Goal: Transaction & Acquisition: Book appointment/travel/reservation

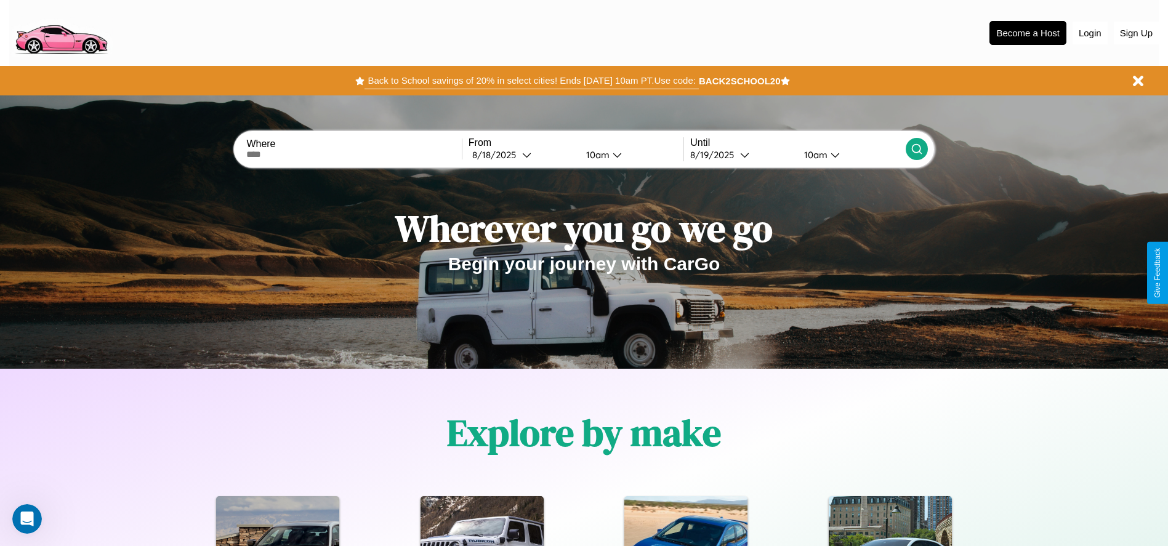
click at [531, 81] on button "Back to School savings of 20% in select cities! Ends [DATE] 10am PT. Use code:" at bounding box center [531, 80] width 334 height 17
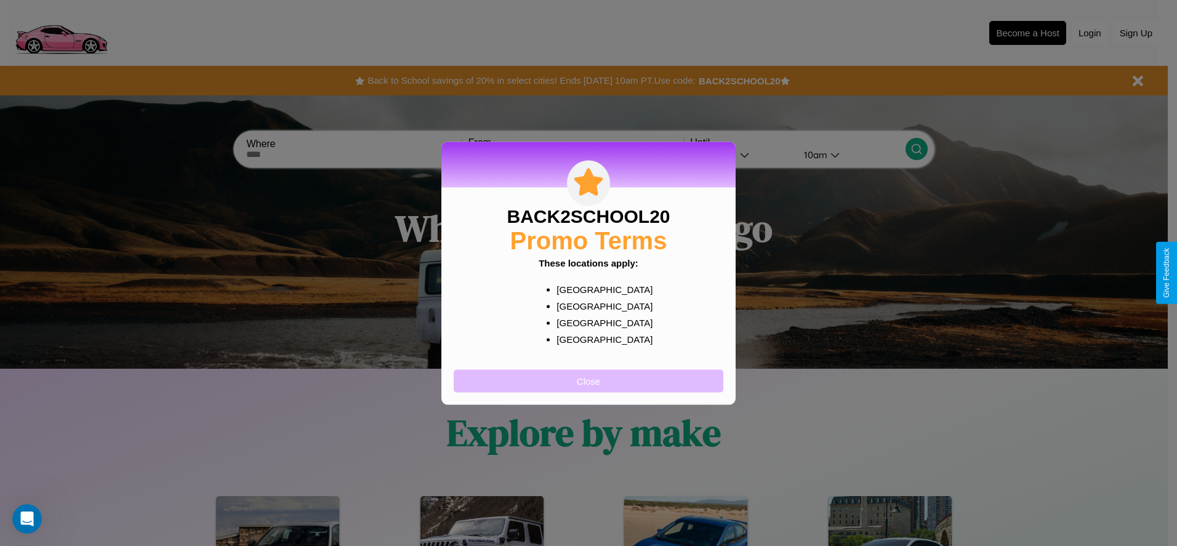
click at [588, 380] on button "Close" at bounding box center [589, 380] width 270 height 23
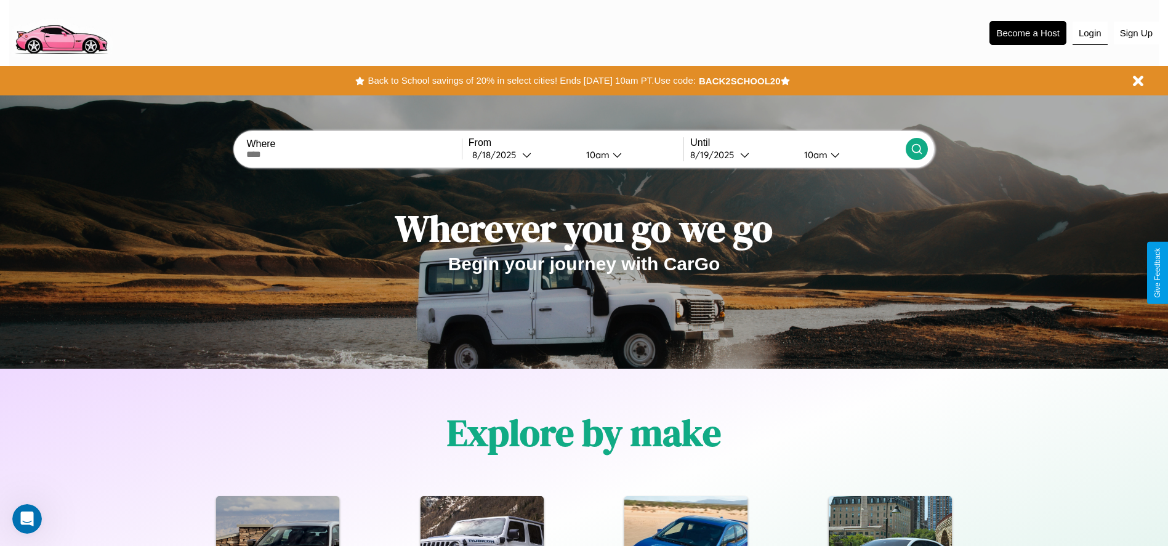
click at [1090, 33] on button "Login" at bounding box center [1089, 33] width 35 height 23
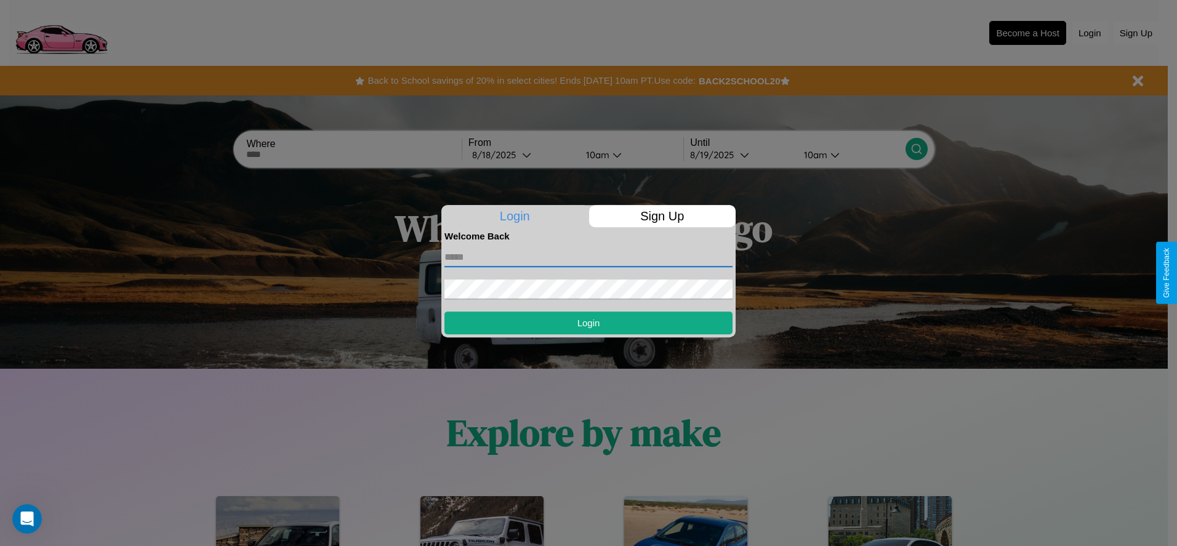
click at [588, 257] on input "text" at bounding box center [588, 257] width 288 height 20
type input "**********"
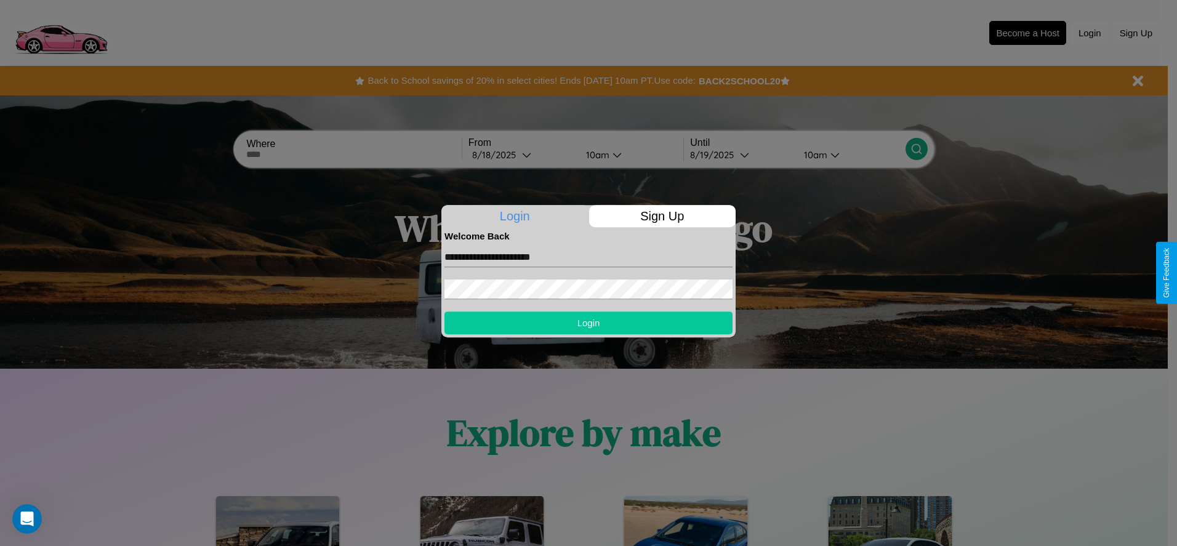
click at [588, 323] on button "Login" at bounding box center [588, 322] width 288 height 23
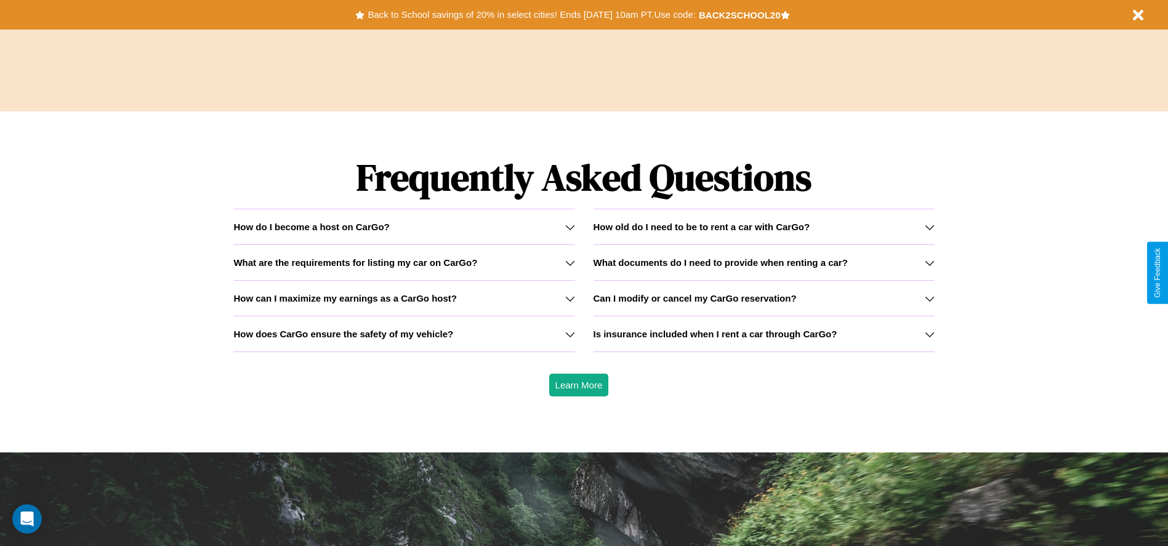
scroll to position [1766, 0]
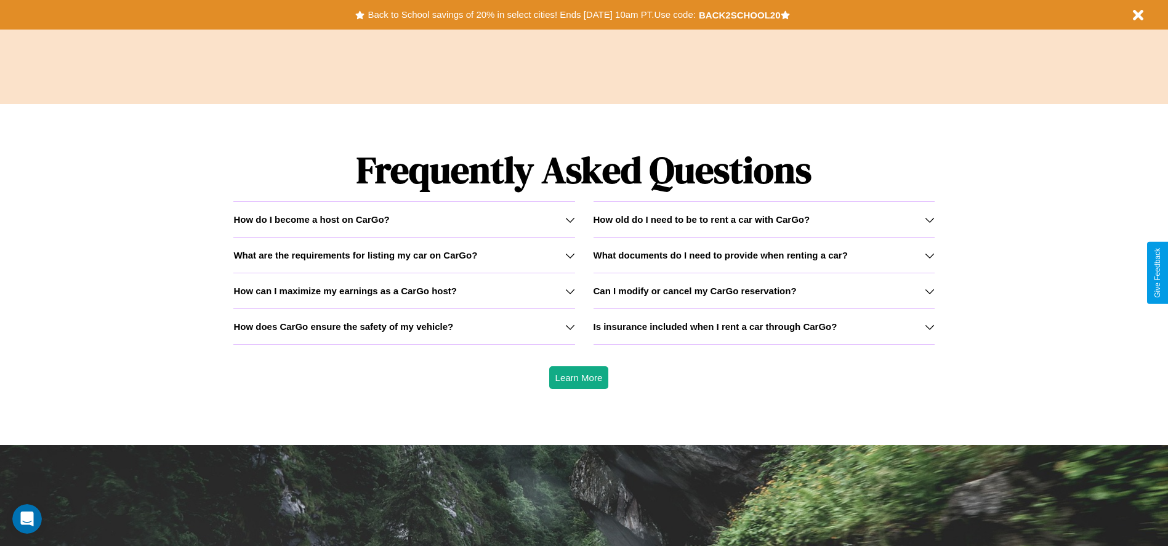
click at [929, 219] on icon at bounding box center [930, 220] width 10 height 10
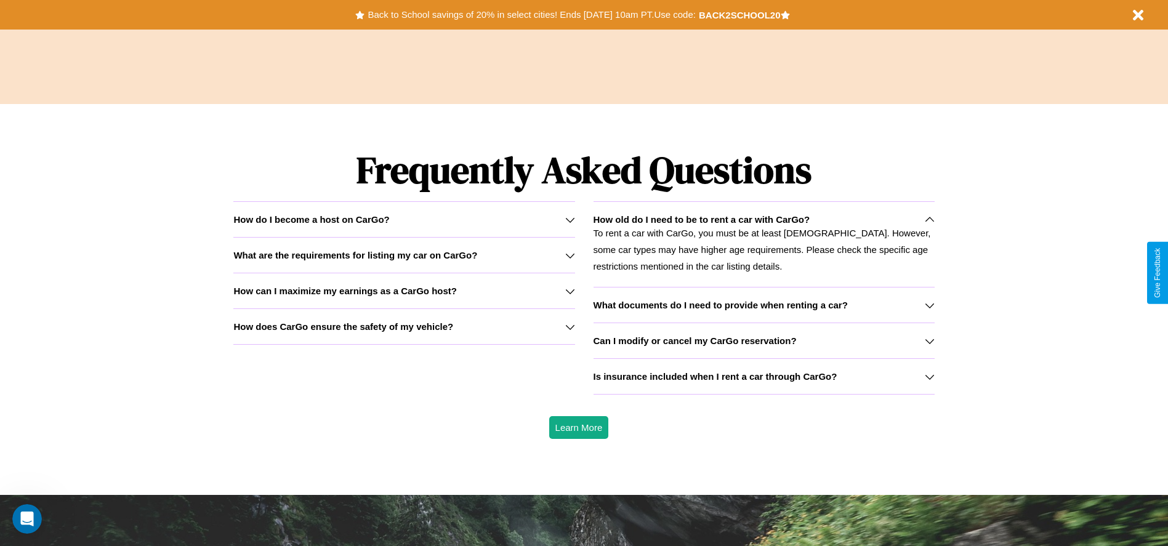
click at [929, 376] on icon at bounding box center [930, 377] width 10 height 10
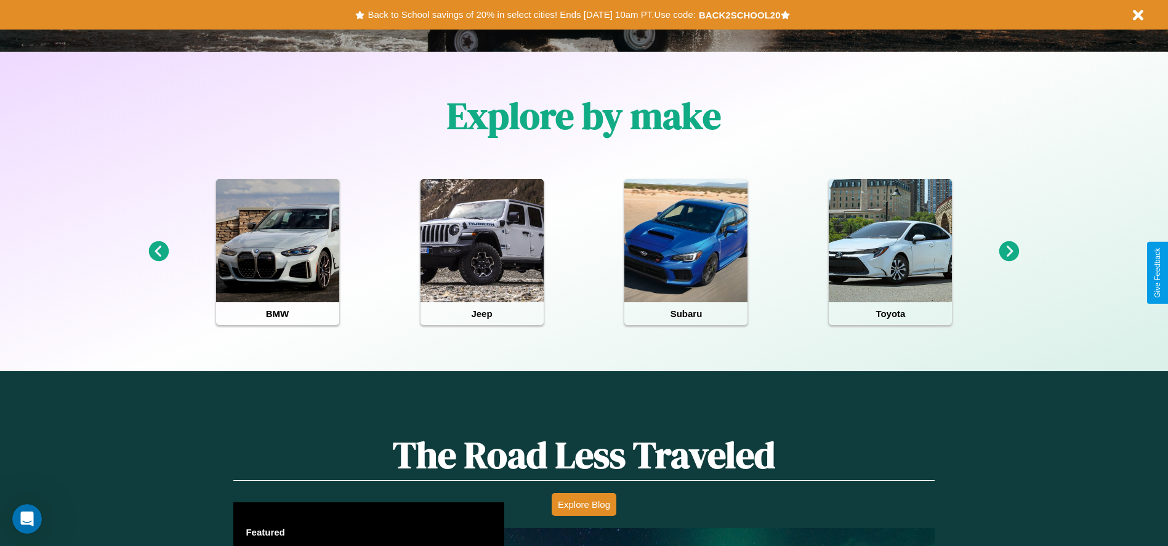
scroll to position [255, 0]
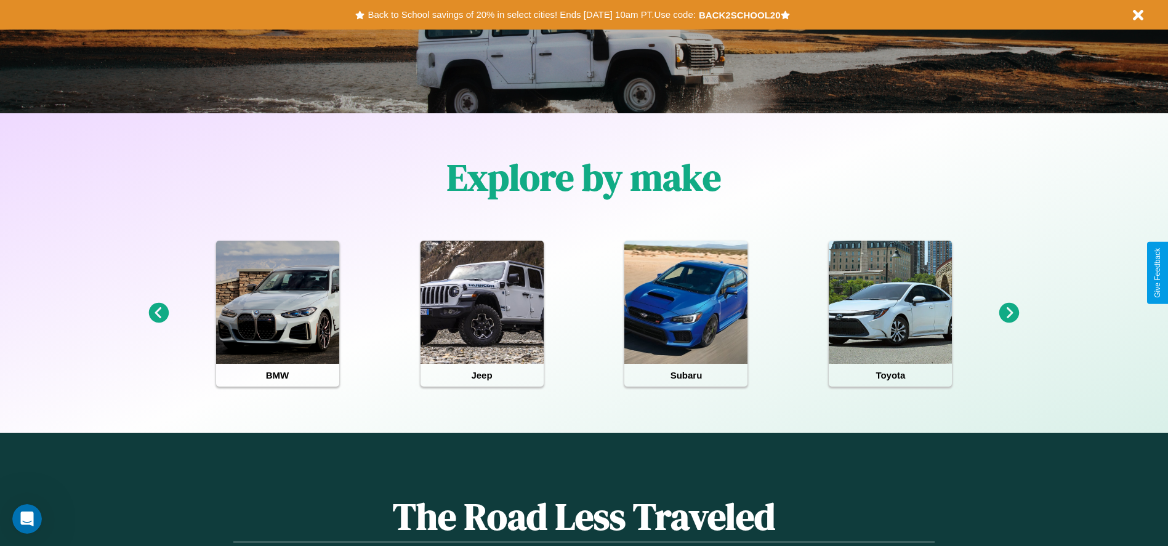
click at [1009, 313] on icon at bounding box center [1009, 313] width 20 height 20
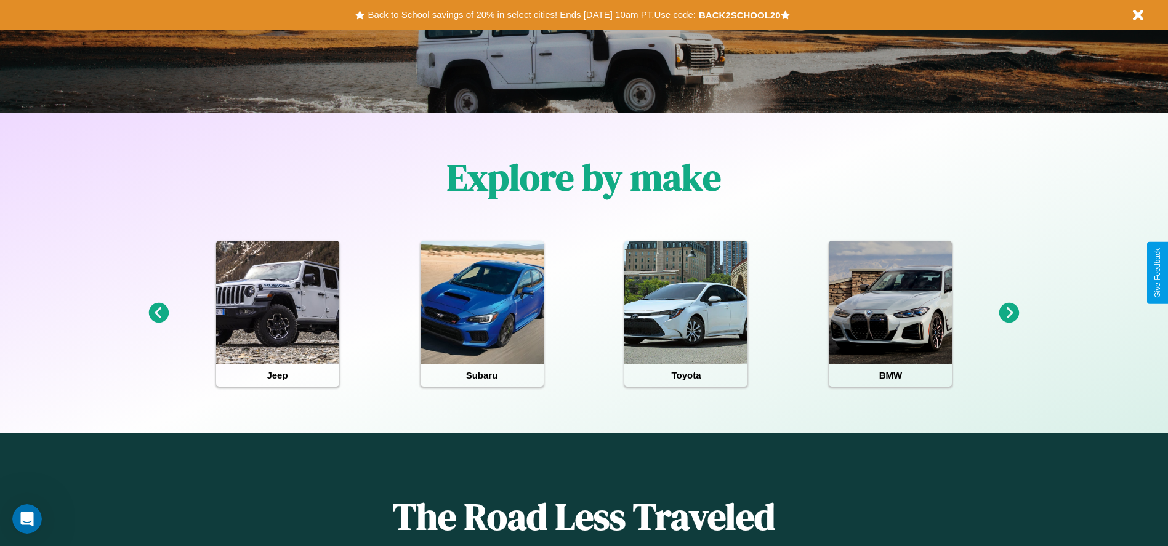
click at [1009, 313] on icon at bounding box center [1009, 313] width 20 height 20
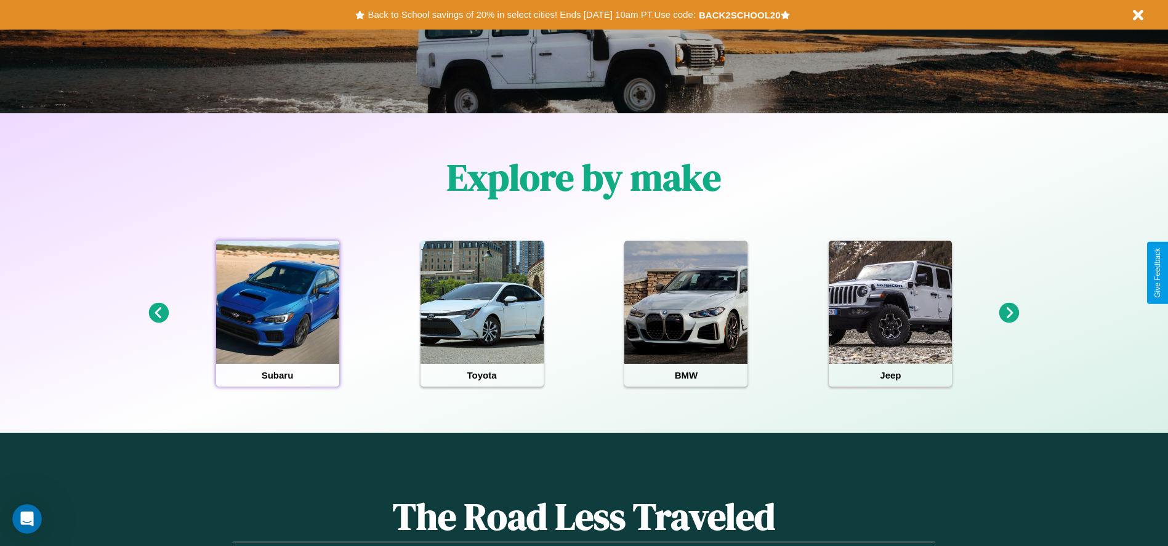
click at [277, 313] on div at bounding box center [277, 302] width 123 height 123
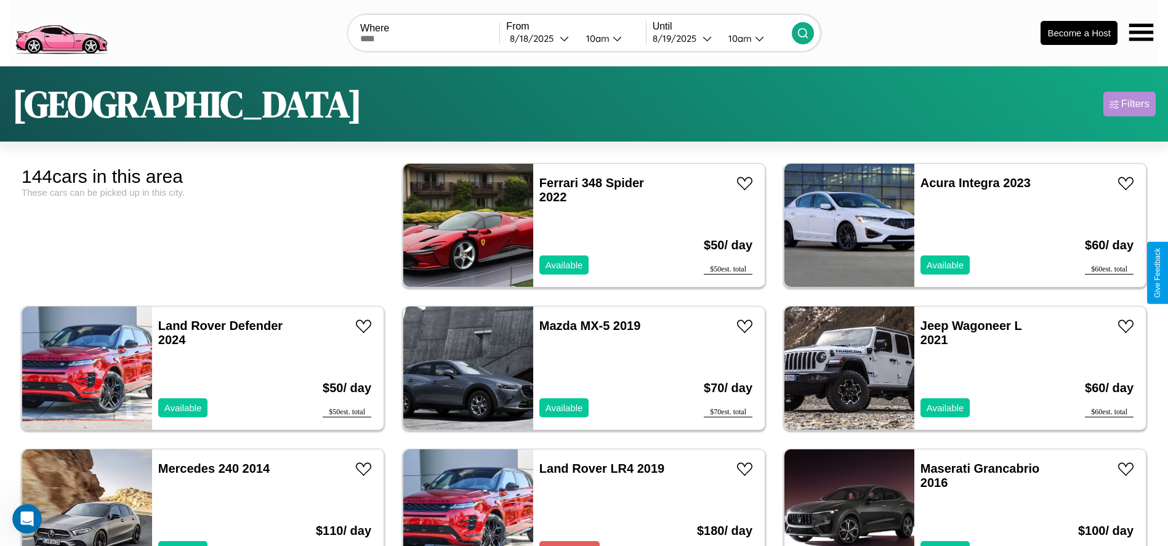
click at [1129, 104] on div "Filters" at bounding box center [1135, 104] width 28 height 12
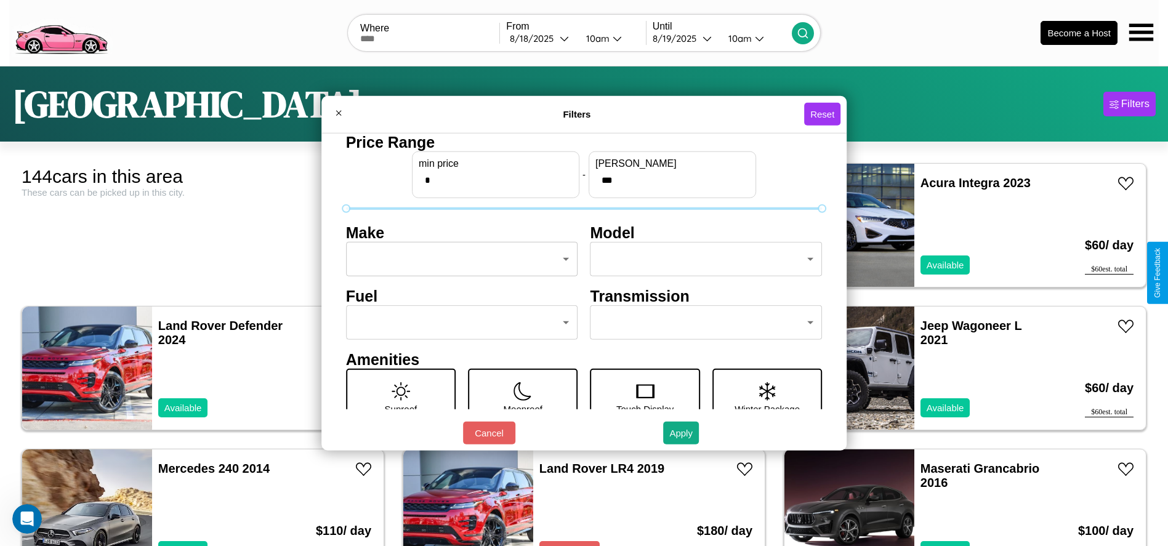
click at [458, 259] on body "CarGo Where From [DATE] 10am Until [DATE] 10am Become a Host [GEOGRAPHIC_DATA] …" at bounding box center [584, 311] width 1168 height 622
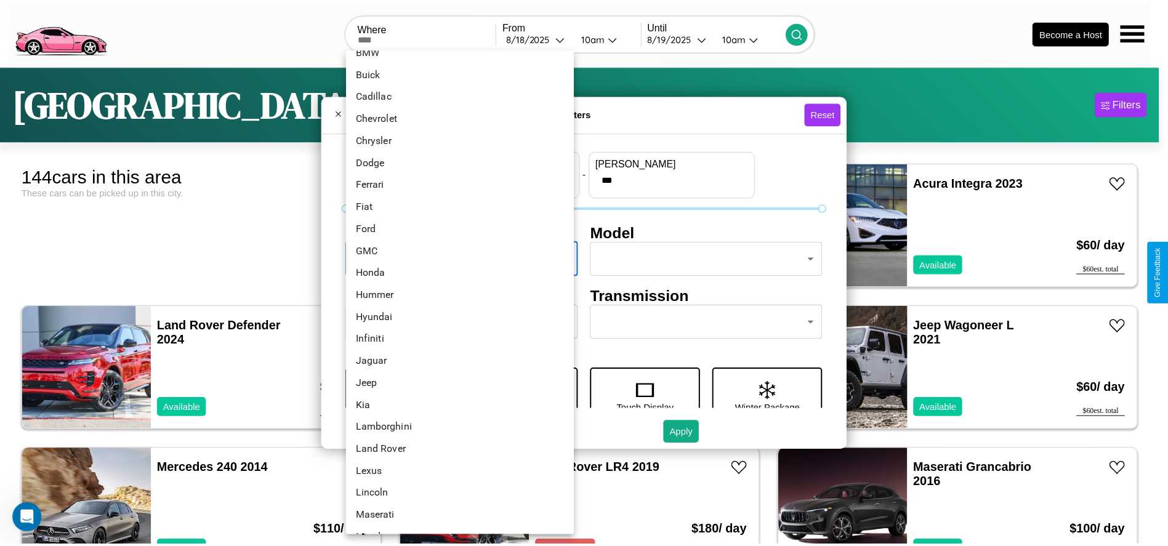
scroll to position [150, 0]
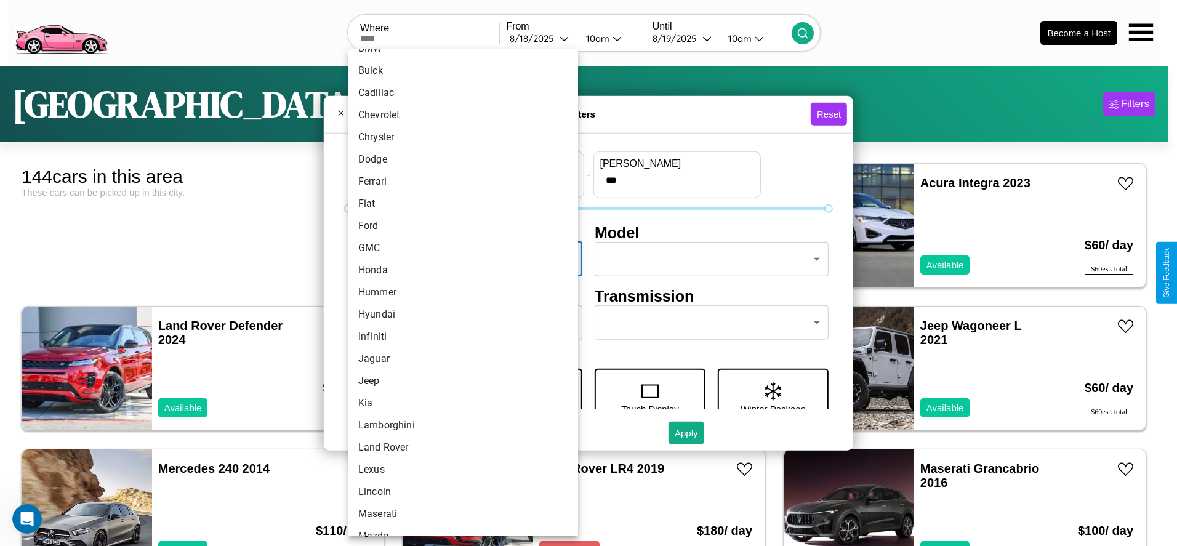
click at [459, 292] on li "Hummer" at bounding box center [463, 292] width 230 height 22
type input "******"
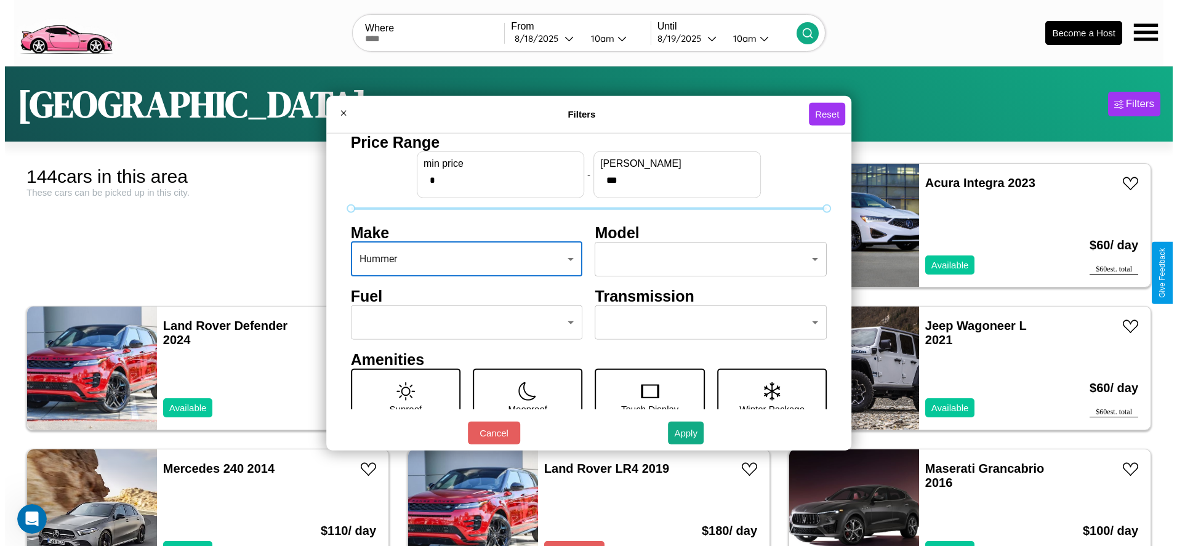
scroll to position [52, 0]
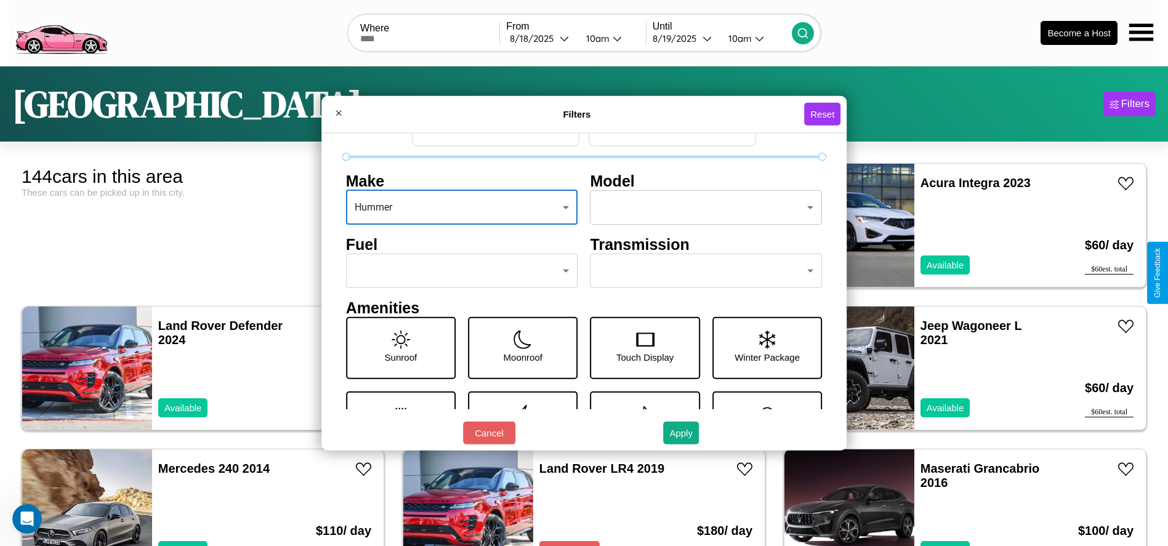
click at [458, 271] on body "CarGo Where From [DATE] 10am Until [DATE] 10am Become a Host [GEOGRAPHIC_DATA] …" at bounding box center [584, 311] width 1168 height 622
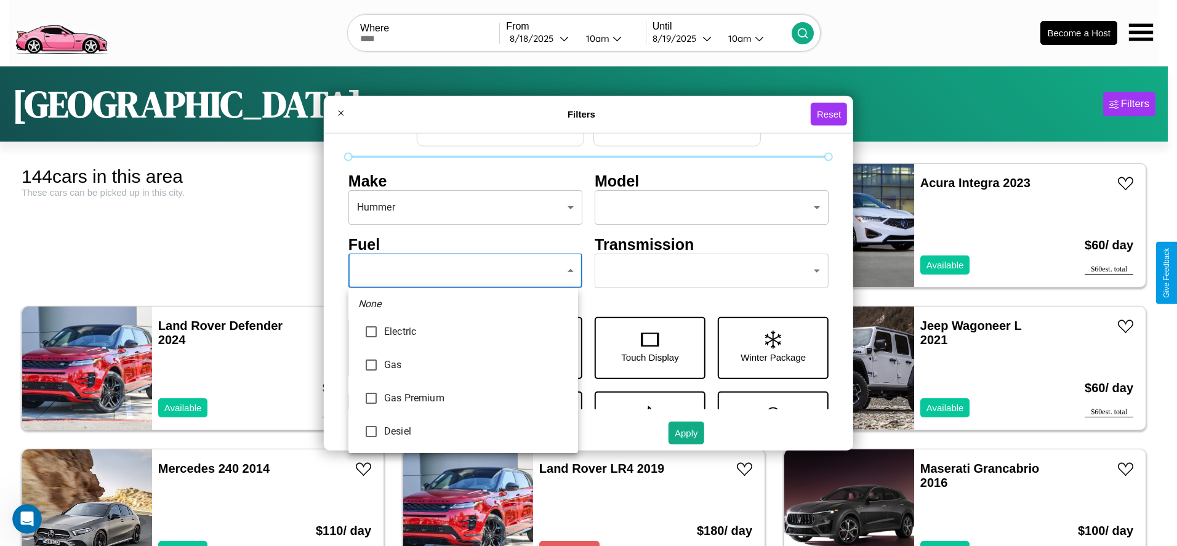
type input "********"
click at [463, 271] on div at bounding box center [588, 273] width 1177 height 546
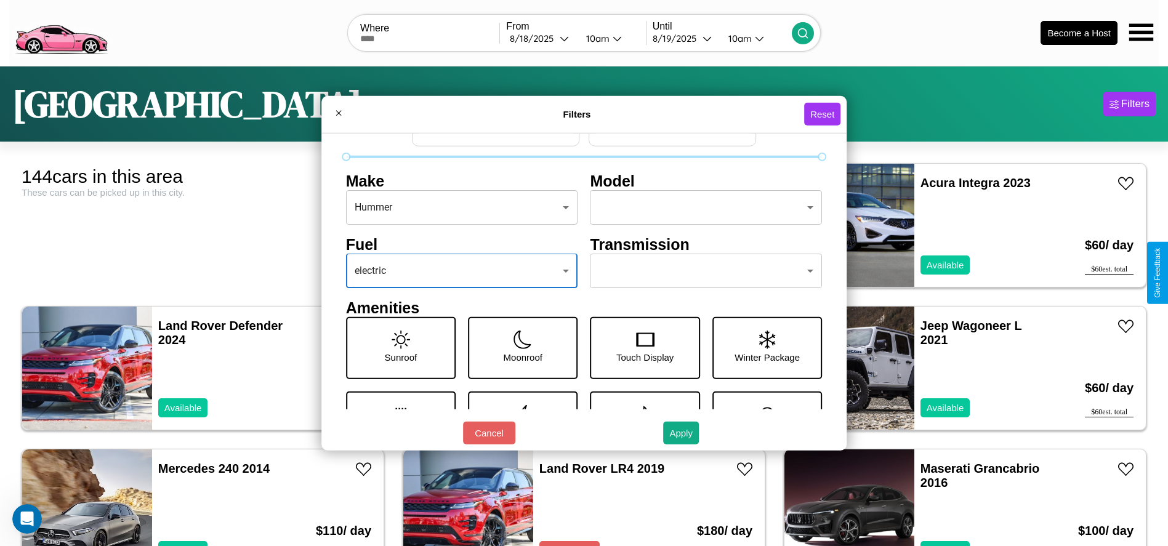
click at [700, 271] on body "CarGo Where From [DATE] 10am Until [DATE] 10am Become a Host [GEOGRAPHIC_DATA] …" at bounding box center [584, 311] width 1168 height 622
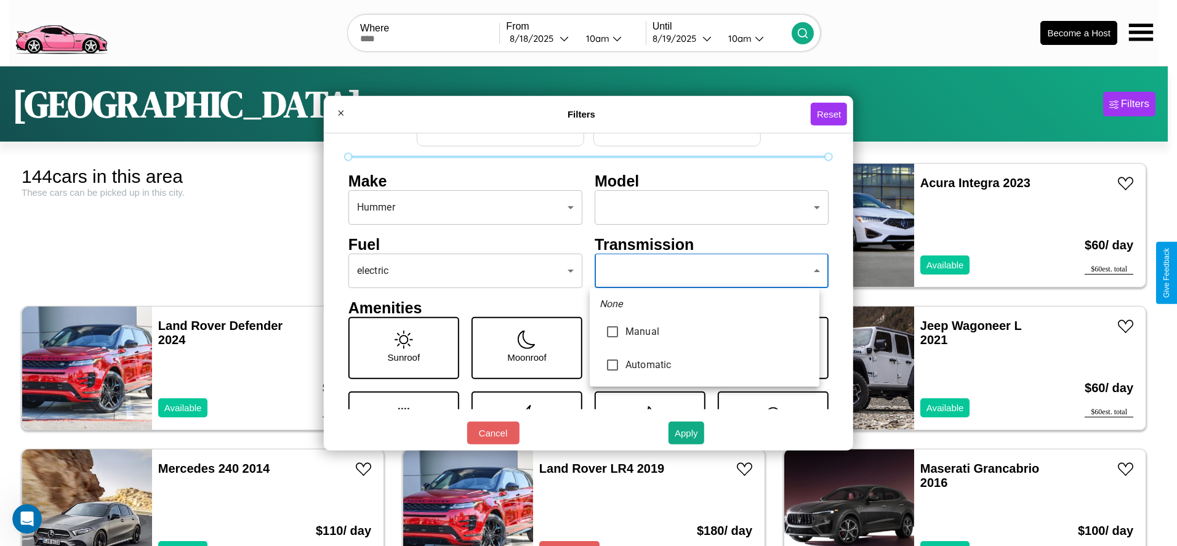
type input "******"
click at [704, 271] on div at bounding box center [588, 273] width 1177 height 546
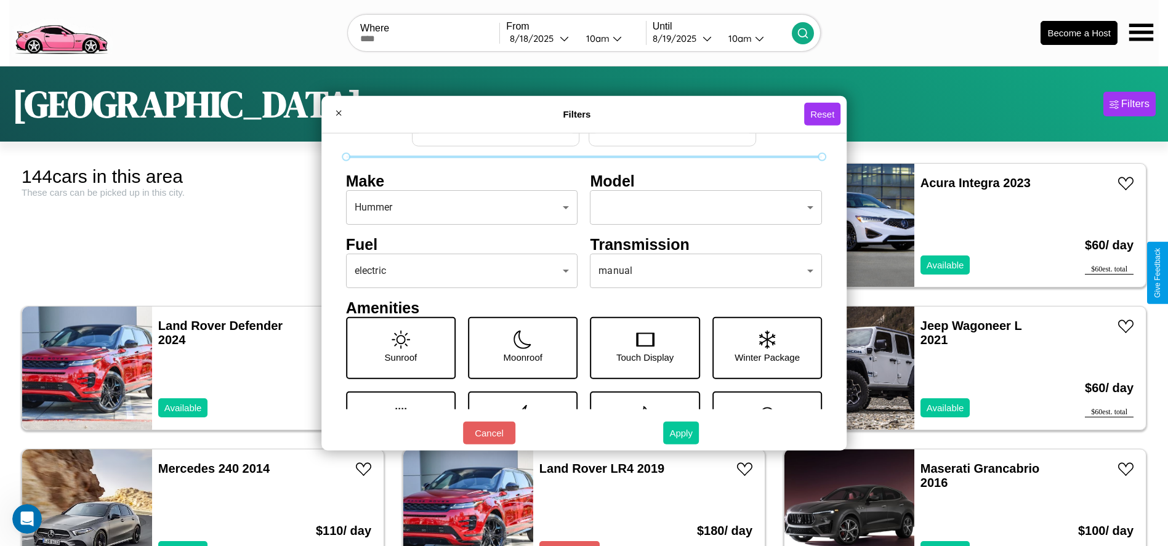
click at [681, 433] on button "Apply" at bounding box center [681, 433] width 36 height 23
